Goal: Information Seeking & Learning: Find specific fact

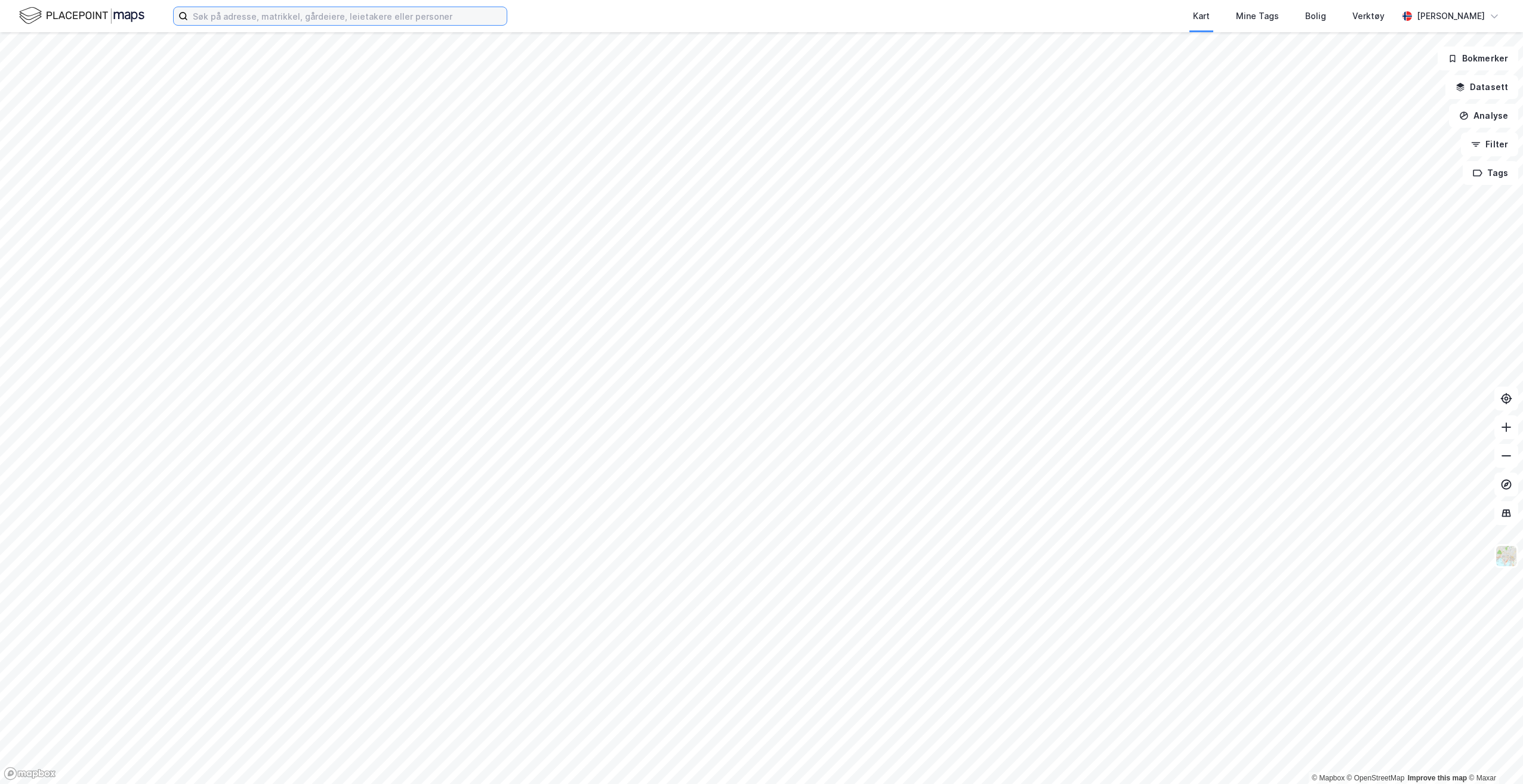
click at [420, 13] on input at bounding box center [347, 16] width 318 height 18
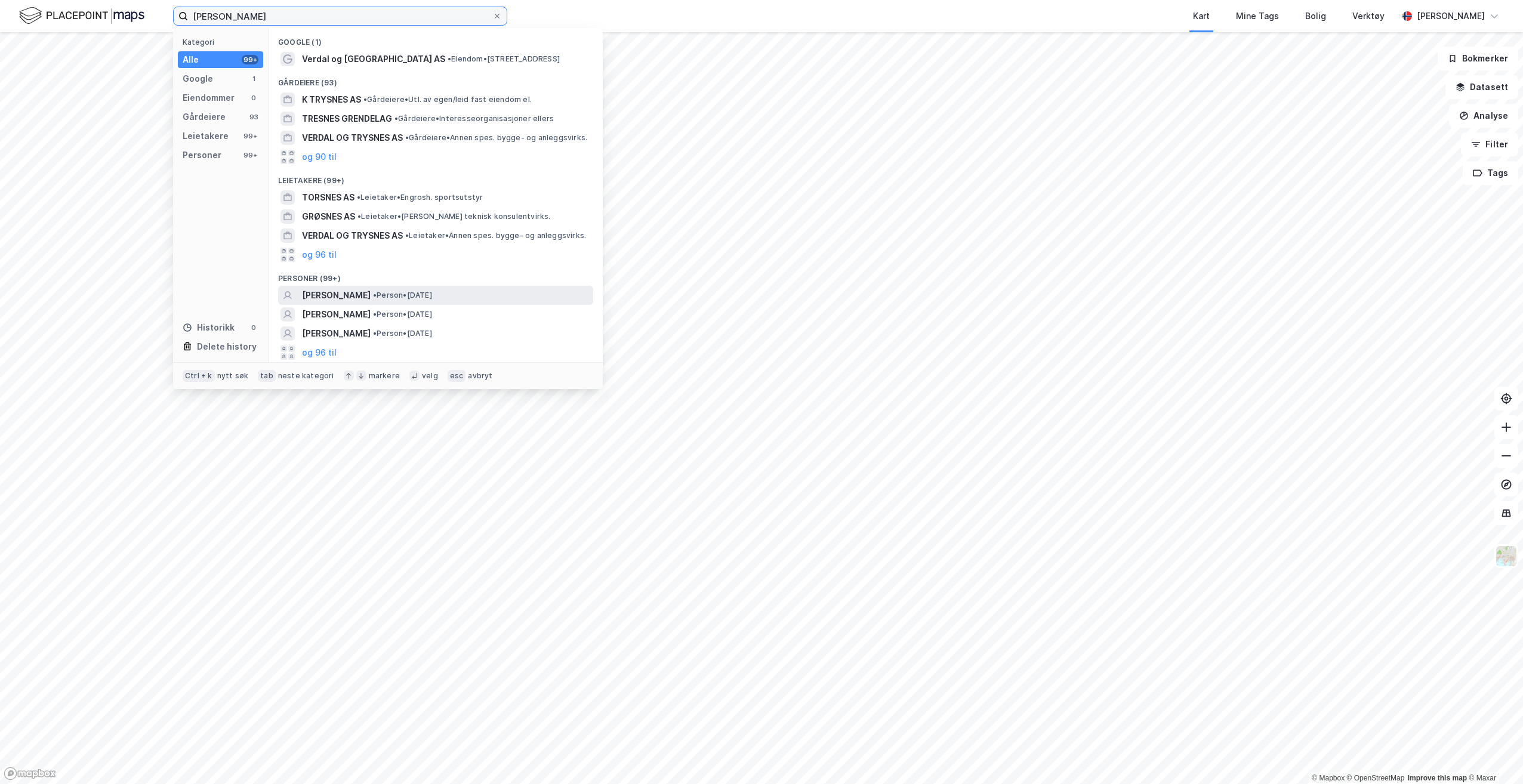
type input "[PERSON_NAME]"
click at [386, 302] on div "[PERSON_NAME] • Person • [DATE]" at bounding box center [435, 294] width 315 height 19
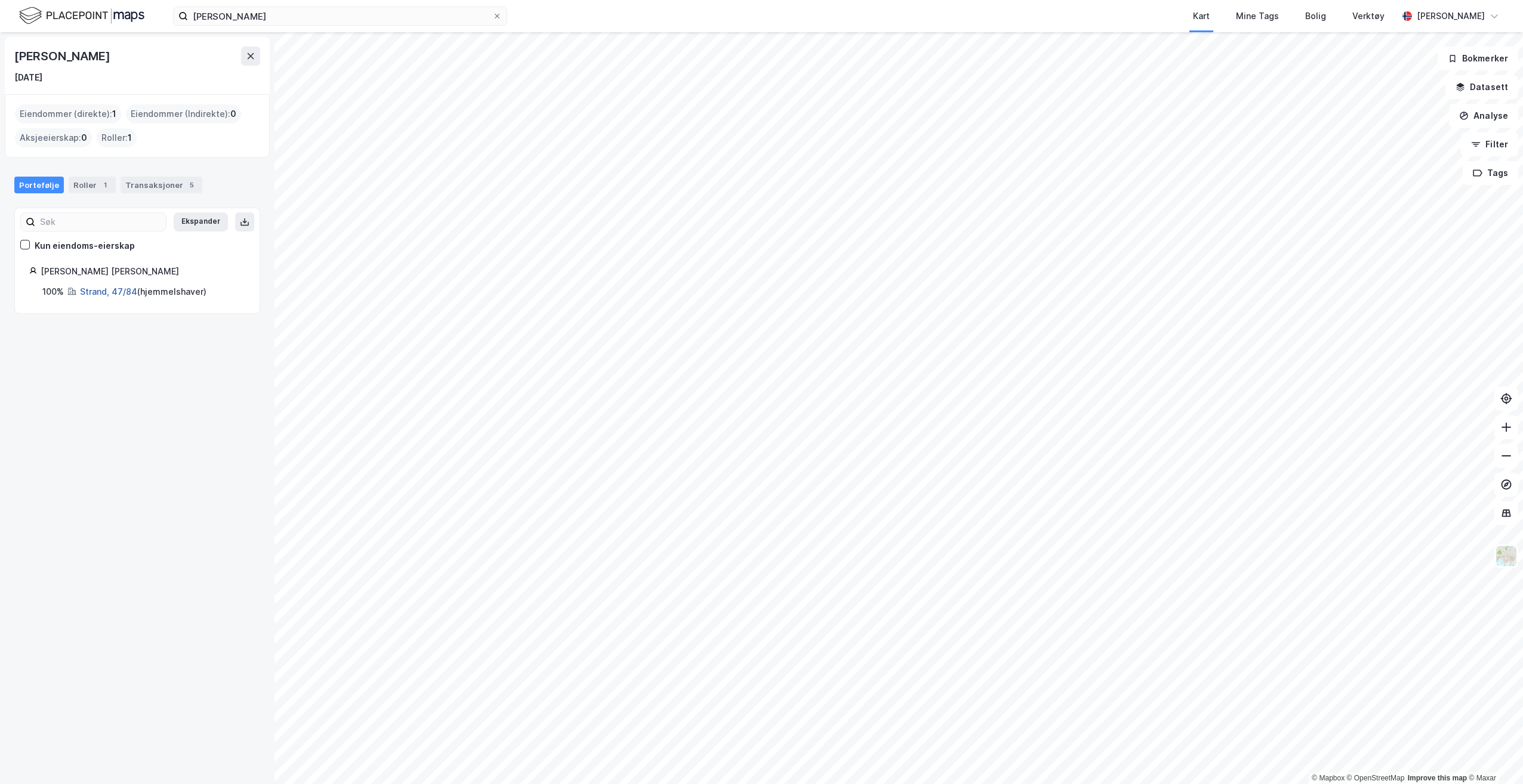
click at [114, 294] on link "Strand, 47/84" at bounding box center [108, 292] width 57 height 10
